Goal: Check status

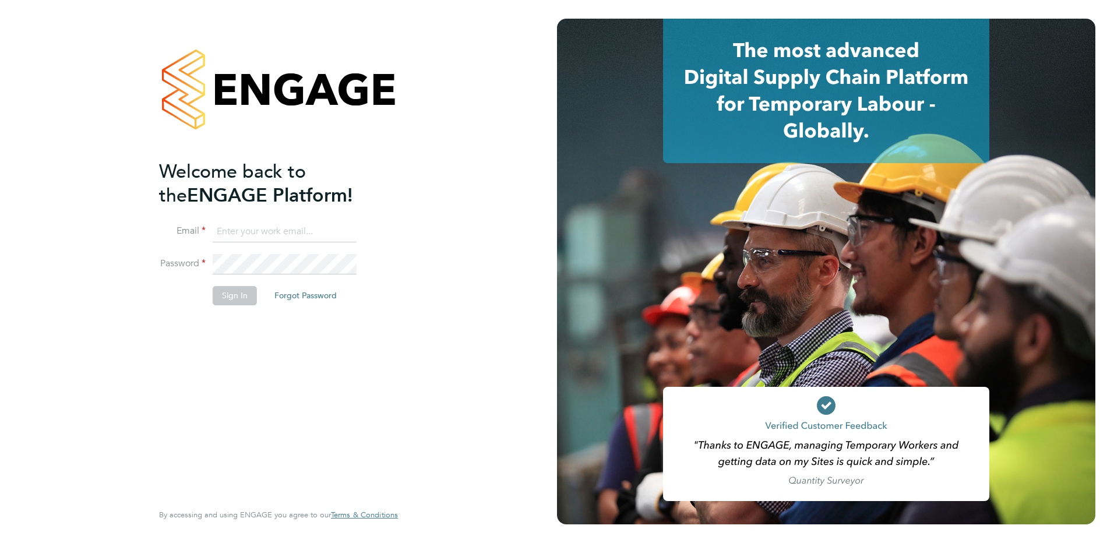
type input "victoria.ticehurst@ncclondon.ac.uk"
click at [237, 297] on button "Sign In" at bounding box center [235, 295] width 44 height 19
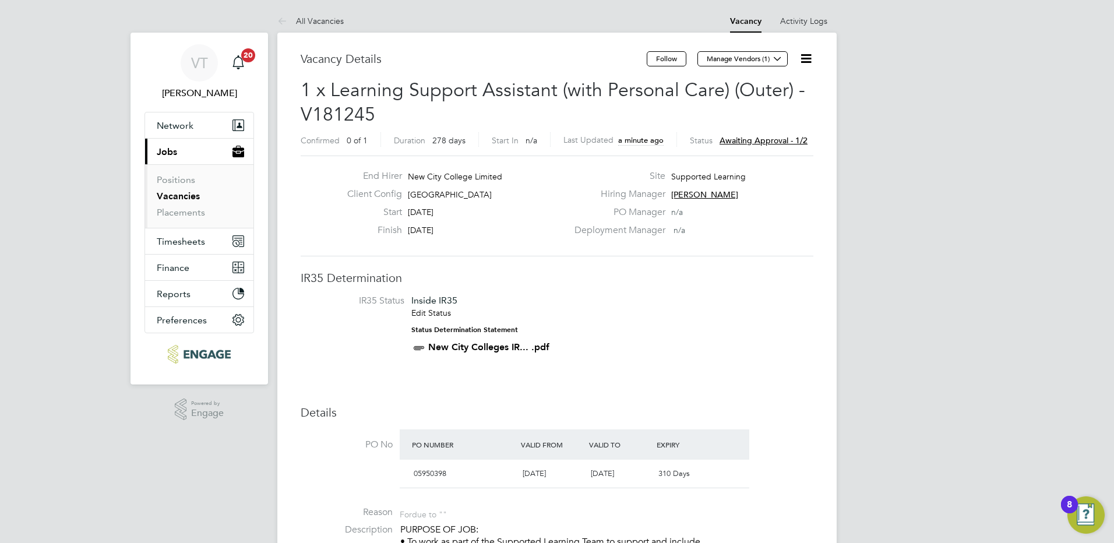
click at [737, 140] on span "Awaiting approval - 1/2" at bounding box center [764, 140] width 88 height 10
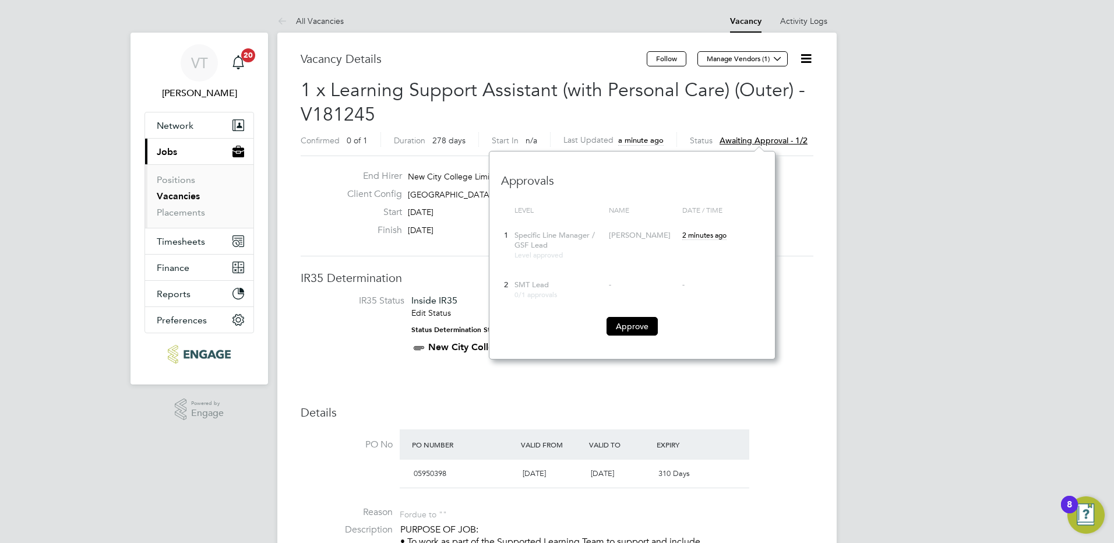
click at [798, 344] on li "IR35 Status Inside IR35 Edit Status Status Determination Statement New City Col…" at bounding box center [557, 326] width 490 height 63
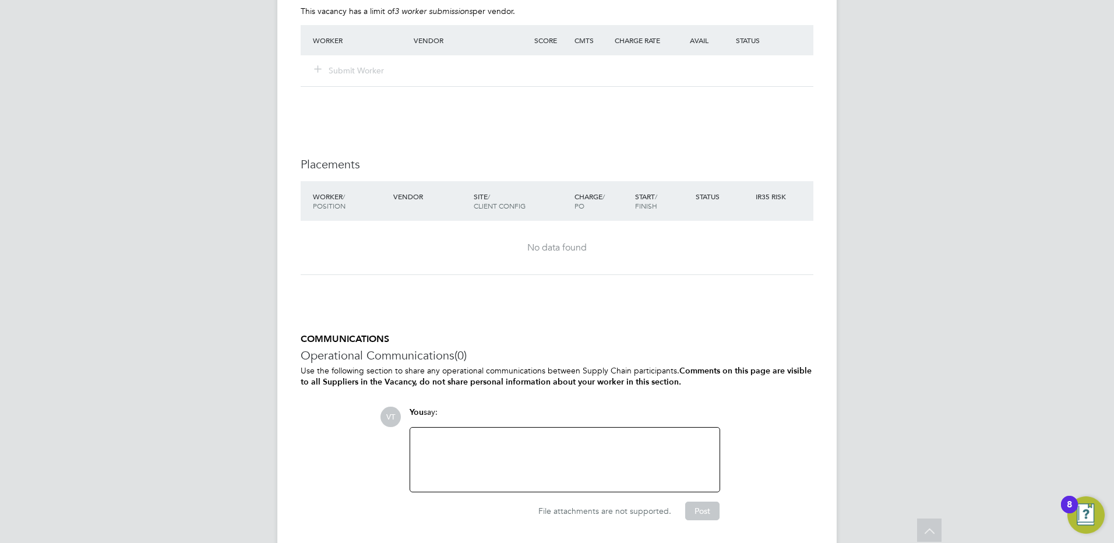
scroll to position [2366, 0]
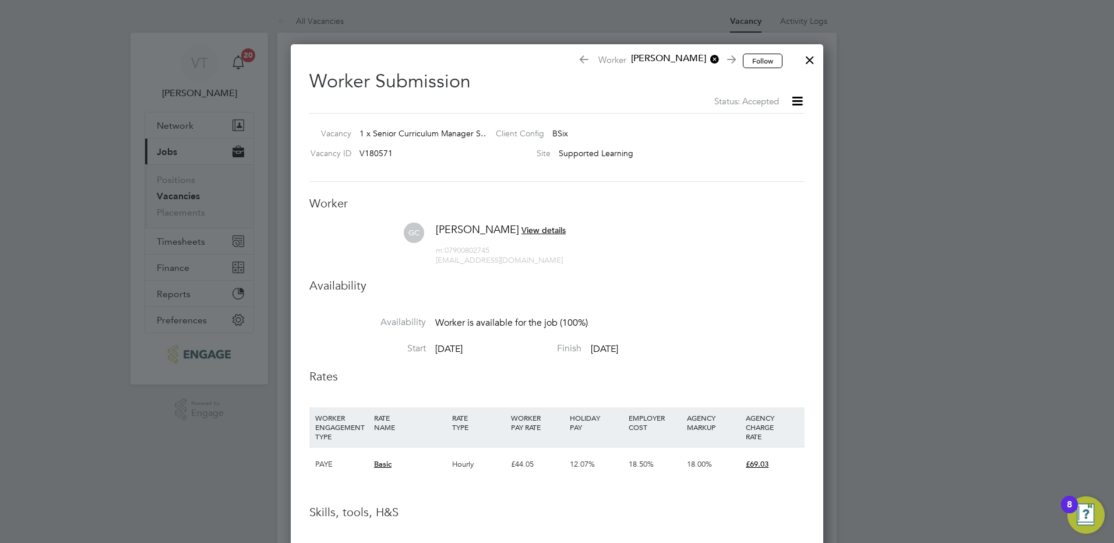
drag, startPoint x: 810, startPoint y: 58, endPoint x: 811, endPoint y: 90, distance: 32.7
click at [808, 57] on div at bounding box center [810, 57] width 21 height 21
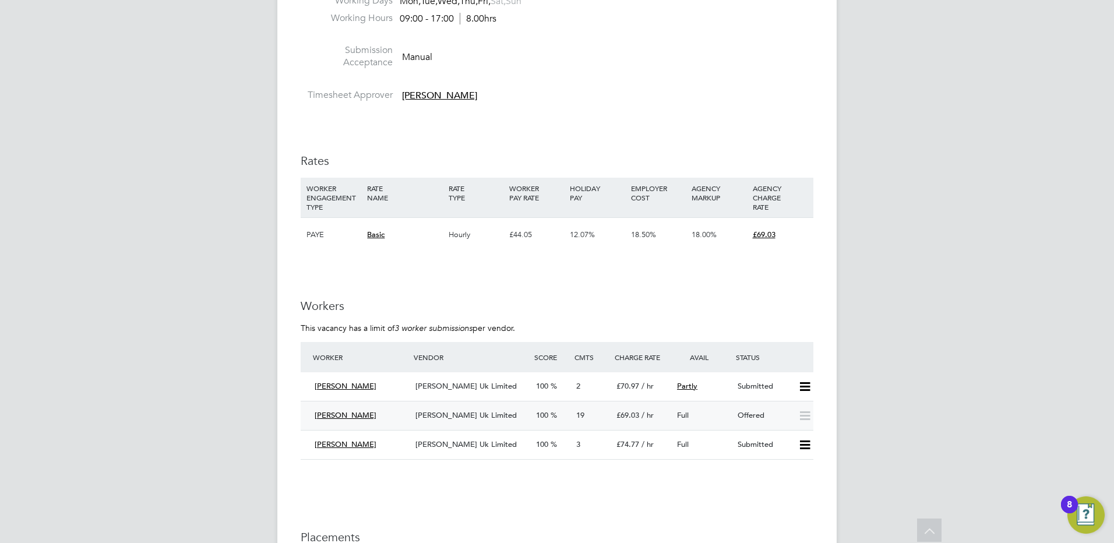
click at [582, 410] on span "19" at bounding box center [580, 415] width 8 height 10
